Goal: Information Seeking & Learning: Learn about a topic

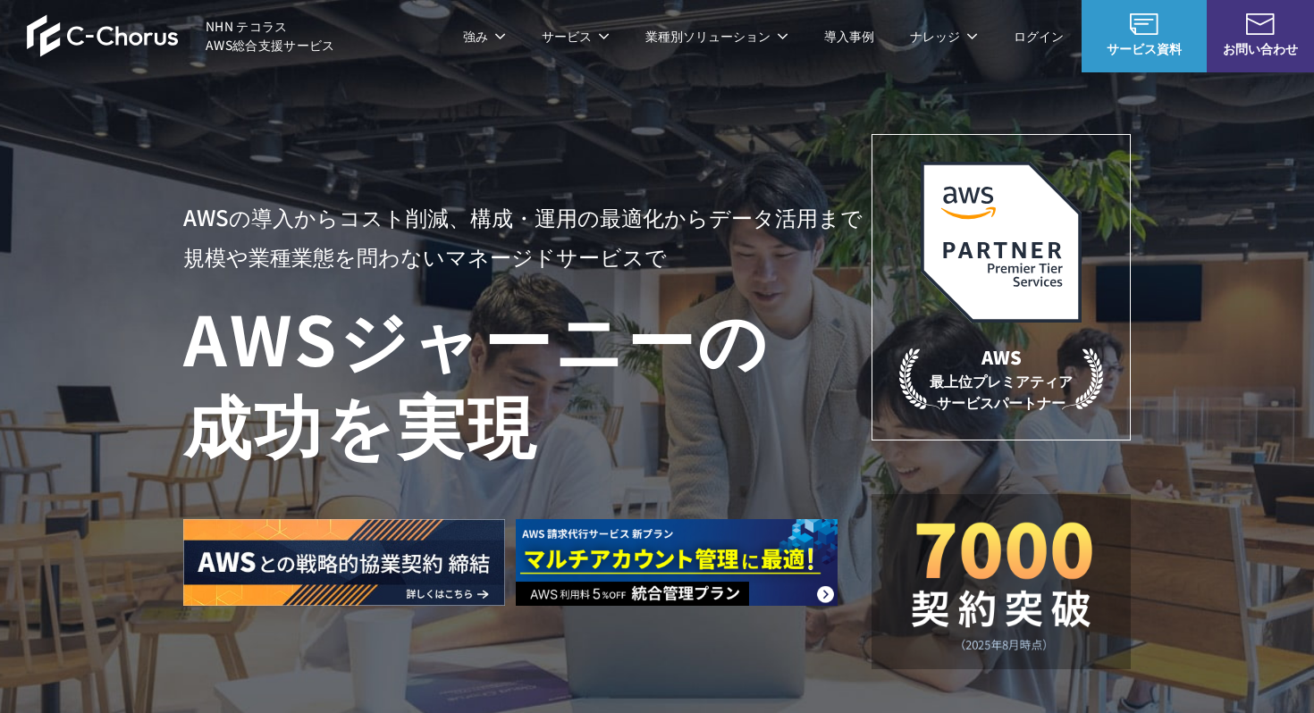
click at [498, 361] on link "データ分析スターターパック" at bounding box center [502, 367] width 163 height 18
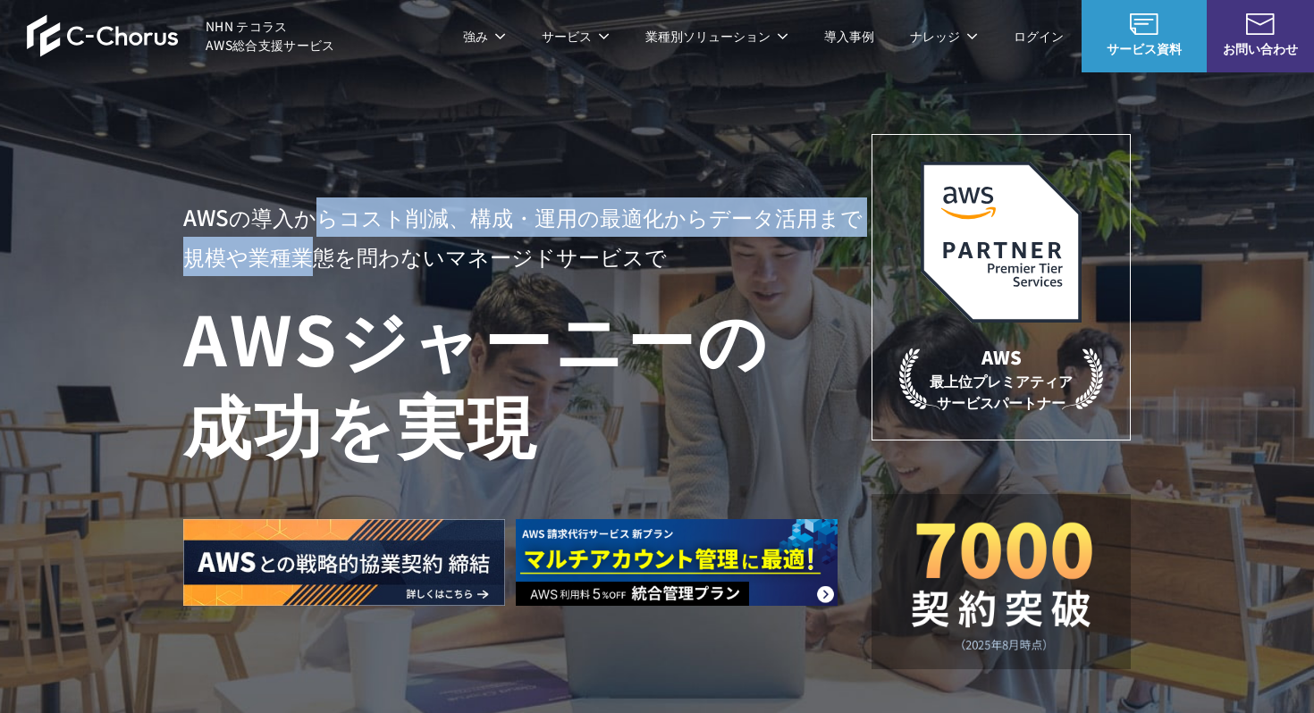
drag, startPoint x: 319, startPoint y: 248, endPoint x: 308, endPoint y: 206, distance: 42.5
click at [308, 206] on p "AWSの導入からコスト削減、 構成・運用の最適化からデータ活用まで 規模や業種業態を問わない マネージドサービスで" at bounding box center [527, 237] width 688 height 79
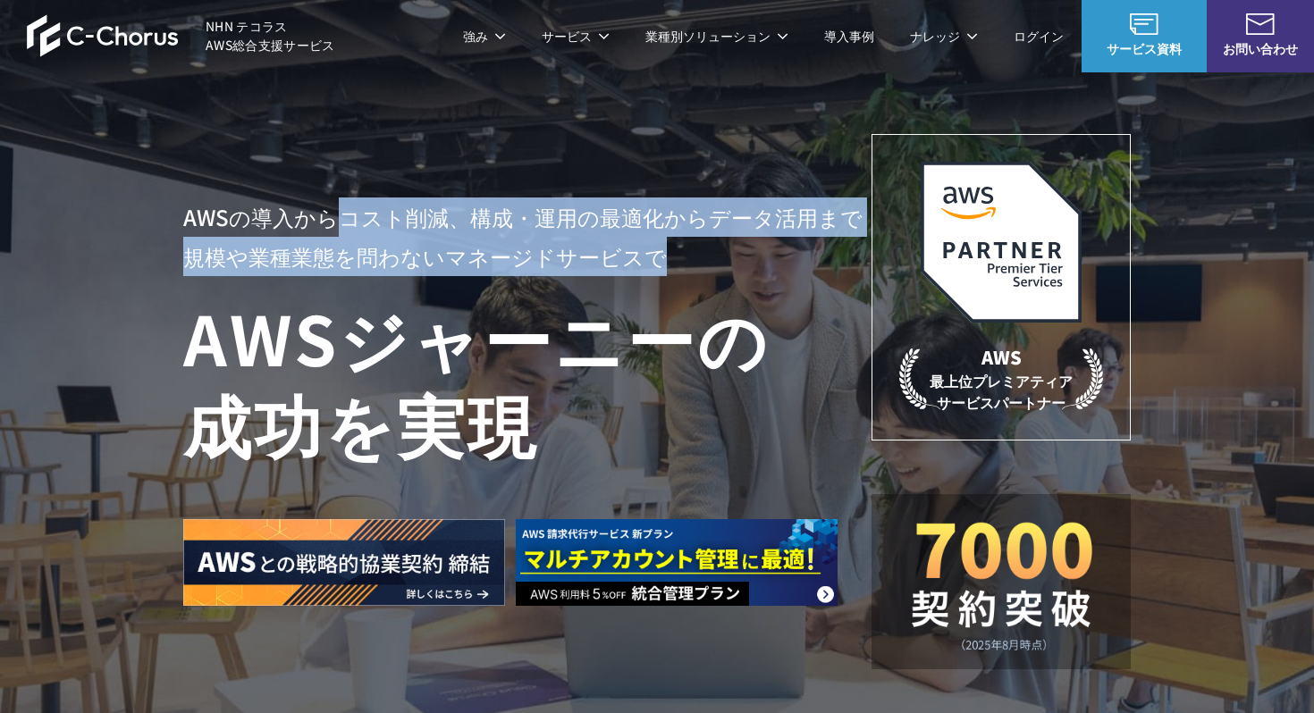
drag, startPoint x: 333, startPoint y: 223, endPoint x: 661, endPoint y: 270, distance: 332.3
click at [661, 270] on p "AWSの導入からコスト削減、 構成・運用の最適化からデータ活用まで 規模や業種業態を問わない マネージドサービスで" at bounding box center [527, 237] width 688 height 79
drag, startPoint x: 661, startPoint y: 270, endPoint x: 555, endPoint y: 163, distance: 151.1
click at [555, 163] on div "AWSの導入からコスト削減、 構成・運用の最適化からデータ活用まで 規模や業種業態を問わない マネージドサービスで AWS ジャーニーの 成功を実現 AWS …" at bounding box center [656, 401] width 947 height 535
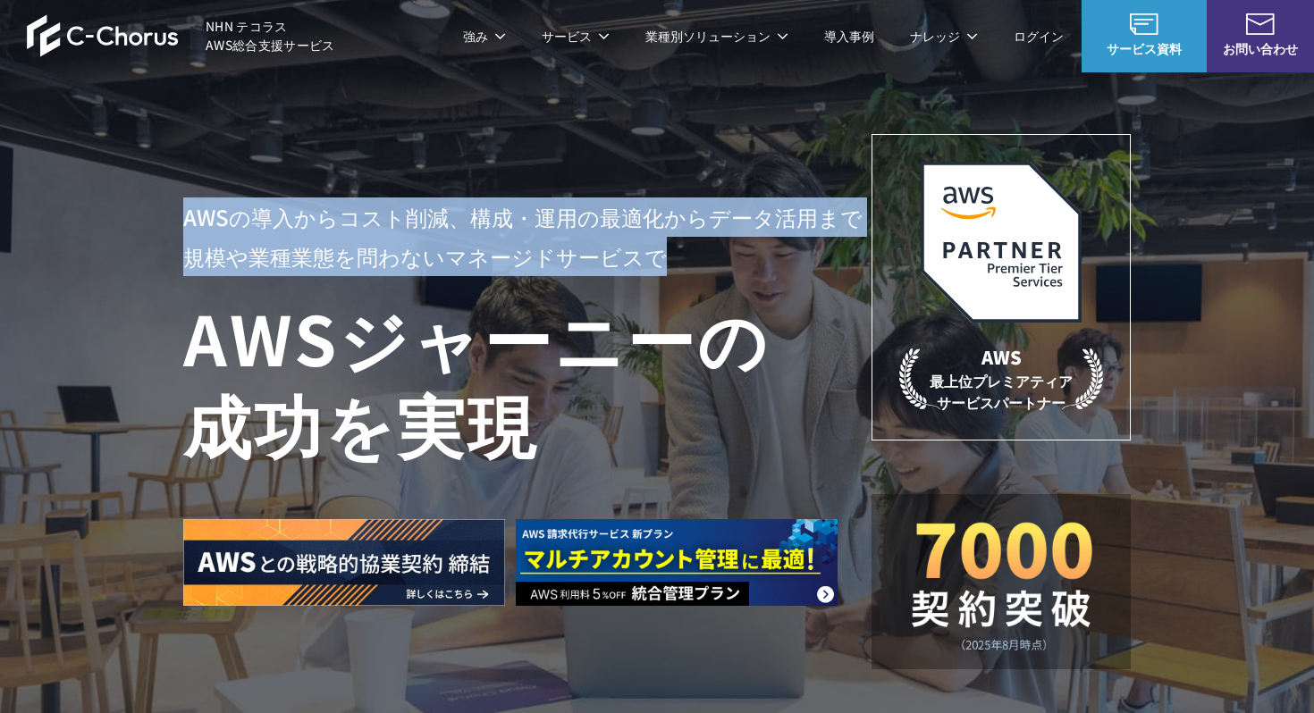
click at [555, 163] on div "AWSの導入からコスト削減、 構成・運用の最適化からデータ活用まで 規模や業種業態を問わない マネージドサービスで AWS ジャーニーの 成功を実現 AWS …" at bounding box center [656, 401] width 947 height 535
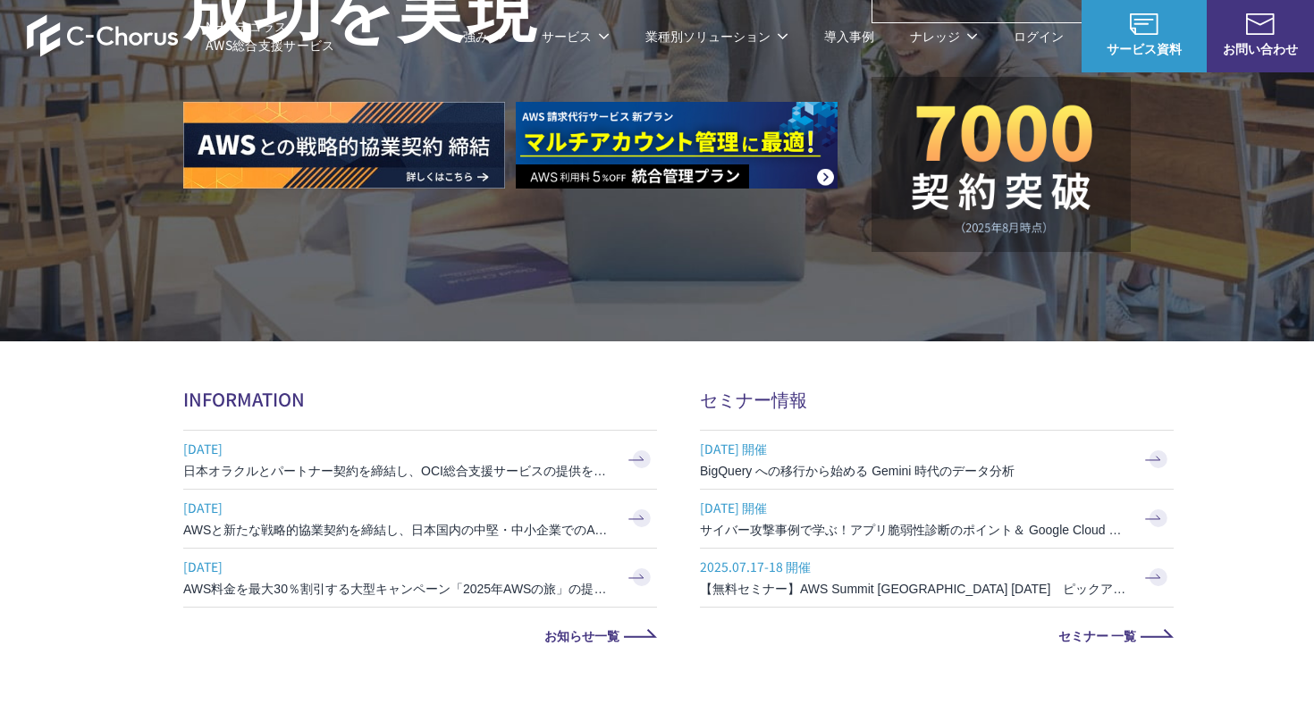
scroll to position [430, 0]
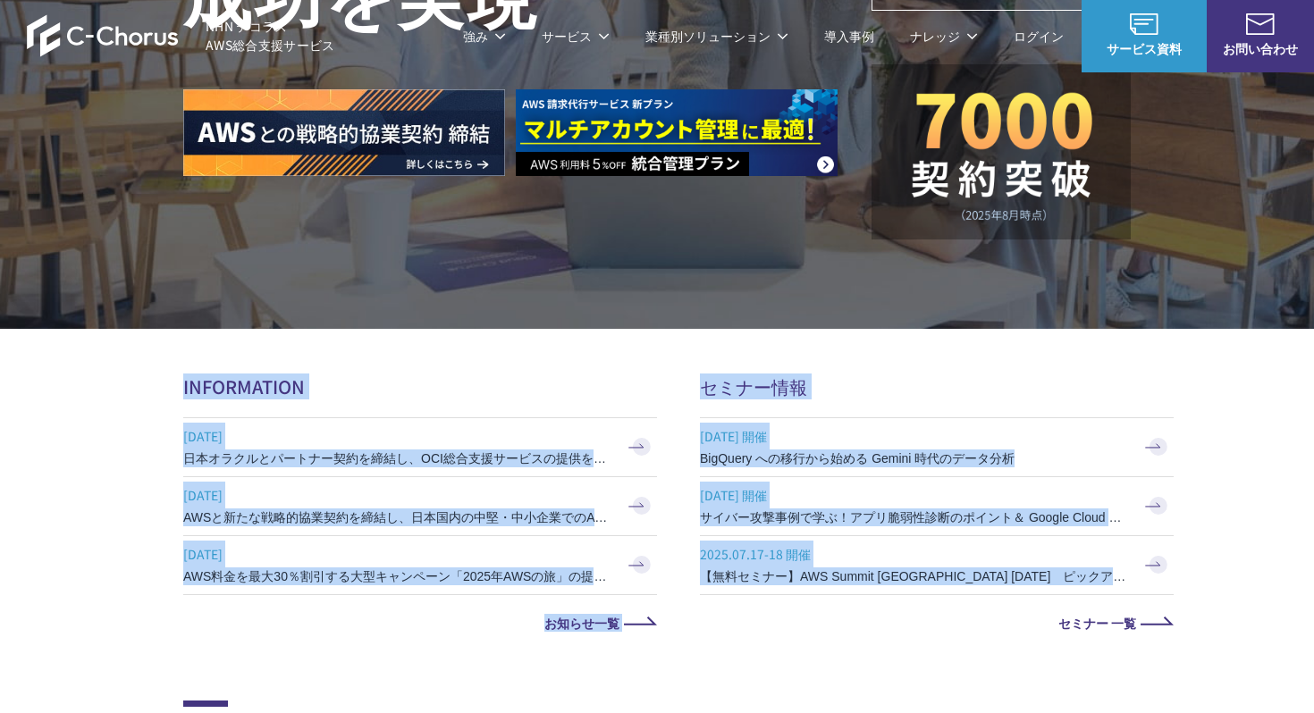
drag, startPoint x: 522, startPoint y: 366, endPoint x: 777, endPoint y: 624, distance: 362.2
click at [777, 624] on section "AWSの導入からコスト削減、 構成・運用の最適化からデータ活用まで 規模や業種業態を問わない マネージドサービスで AWS ジャーニーの 成功を実現 AWS …" at bounding box center [657, 99] width 1314 height 1059
click at [777, 624] on link "セミナー 一覧" at bounding box center [937, 623] width 474 height 13
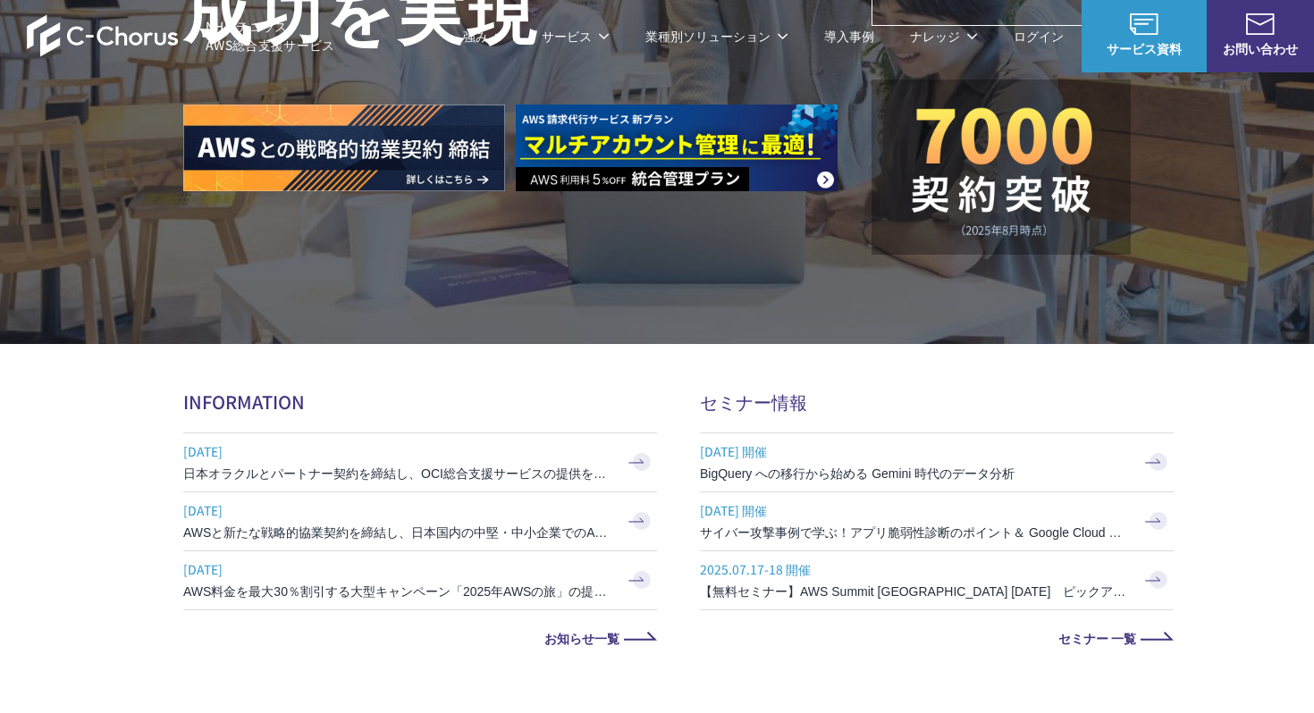
scroll to position [430, 0]
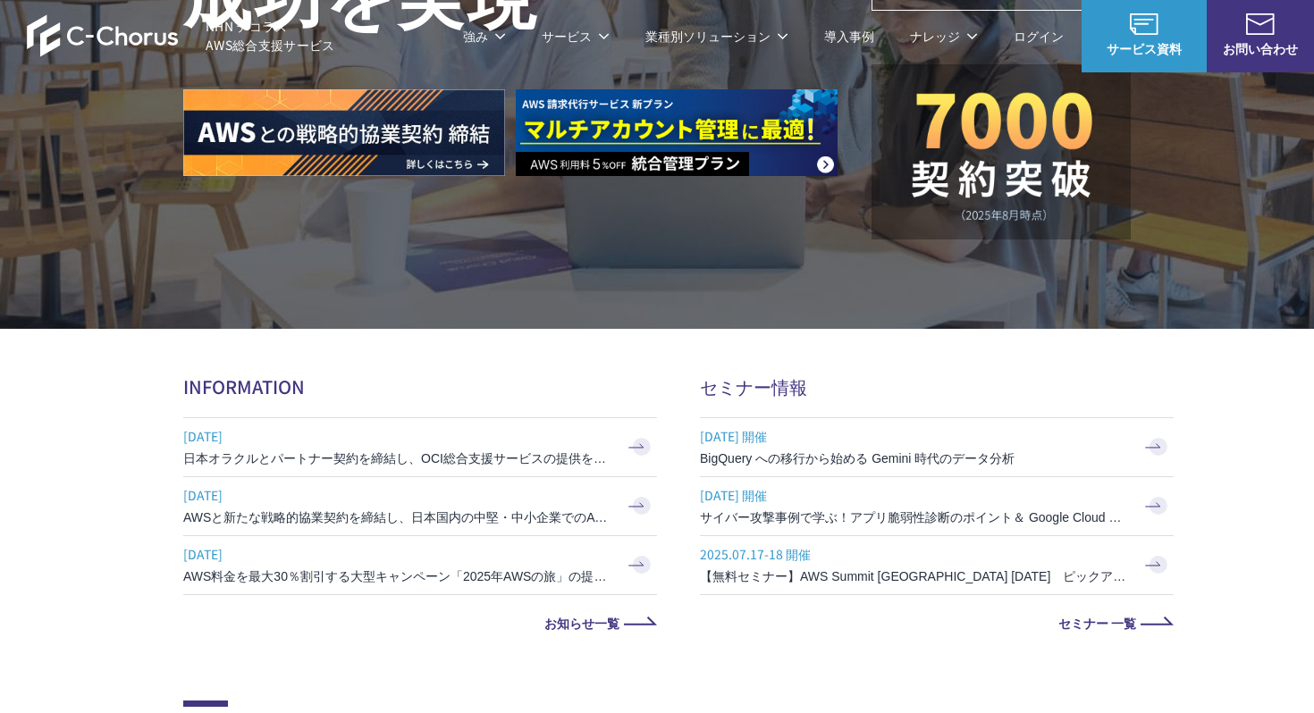
click at [436, 358] on section "AWSの導入からコスト削減、 構成・運用の最適化からデータ活用まで 規模や業種業態を問わない マネージドサービスで AWS ジャーニーの 成功を実現 AWS …" at bounding box center [657, 99] width 1314 height 1059
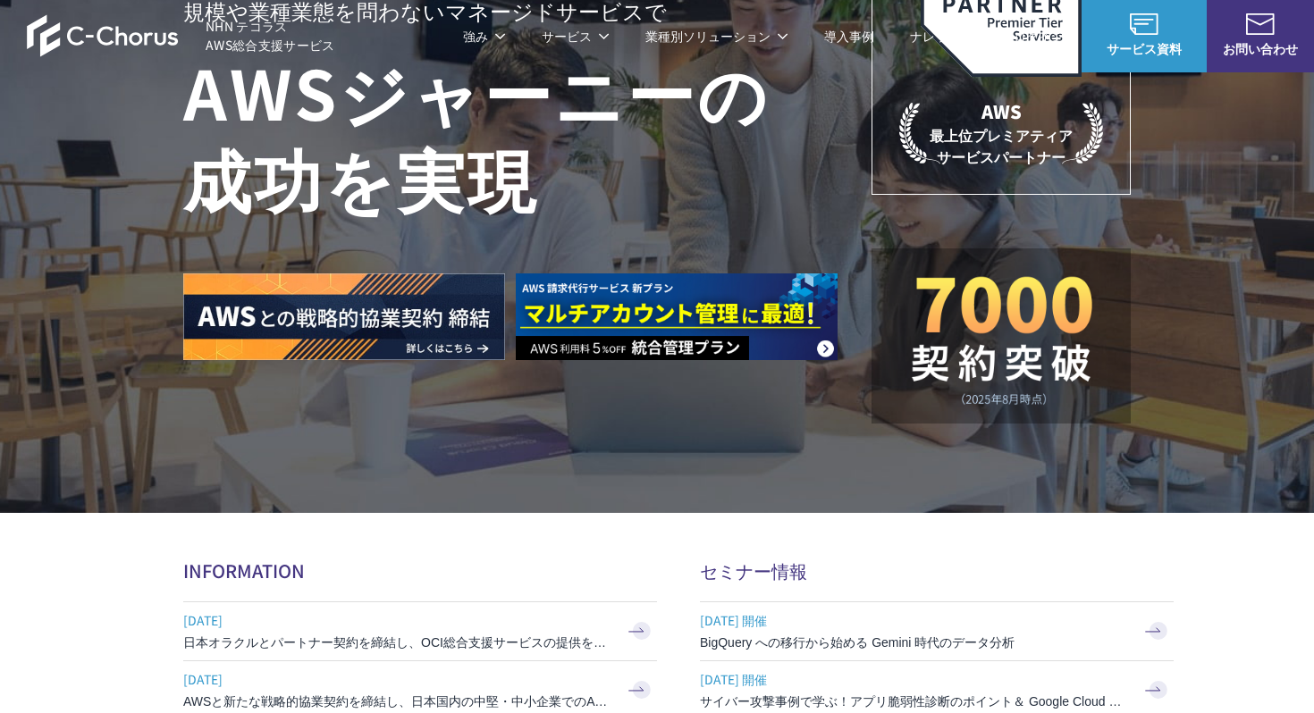
scroll to position [0, 0]
